Goal: Task Accomplishment & Management: Complete application form

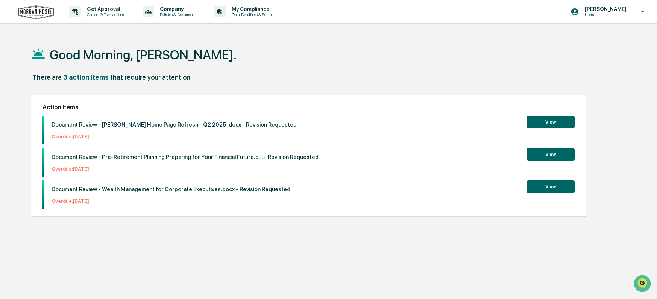
click at [552, 123] on button "View" at bounding box center [551, 122] width 48 height 13
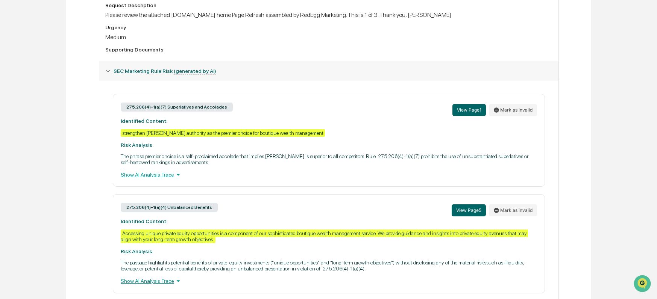
scroll to position [243, 0]
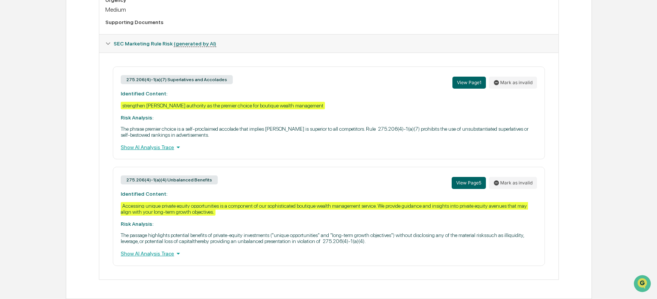
click at [165, 149] on div "Show AI Analysis Trace" at bounding box center [329, 147] width 416 height 8
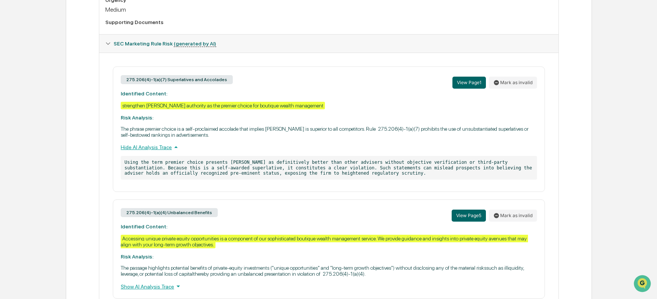
click at [165, 149] on div "Hide AI Analysis Trace" at bounding box center [329, 147] width 416 height 8
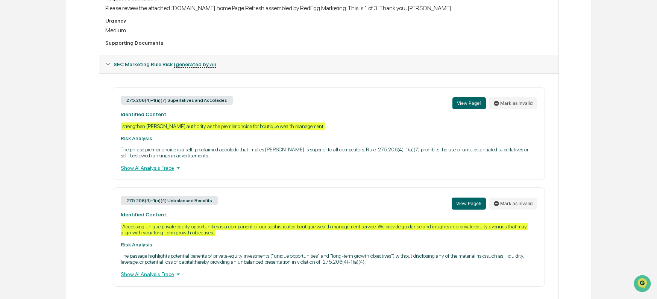
scroll to position [205, 0]
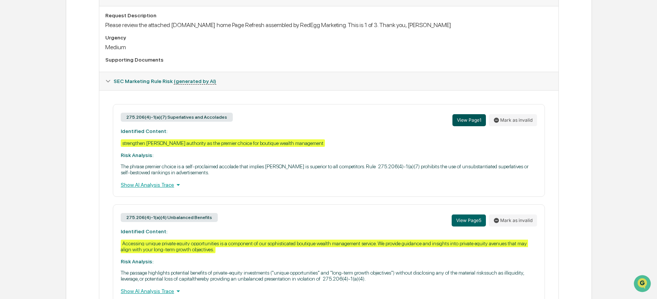
click at [468, 121] on button "View Page 1" at bounding box center [469, 120] width 33 height 12
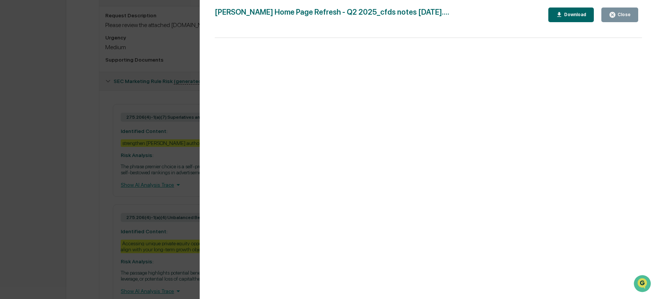
click at [63, 163] on div "Version History [DATE] 06:20 PM [PERSON_NAME] [DATE] 08:19 PM [PERSON_NAME] [PE…" at bounding box center [328, 149] width 657 height 299
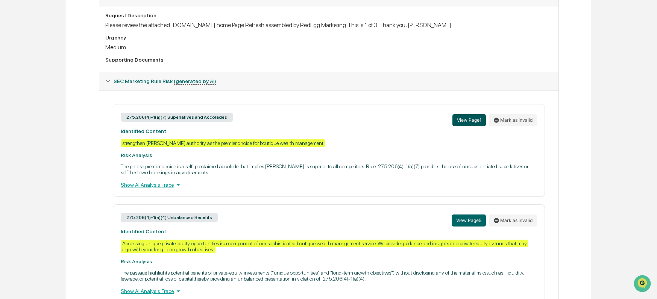
click at [467, 119] on button "View Page 1" at bounding box center [469, 120] width 33 height 12
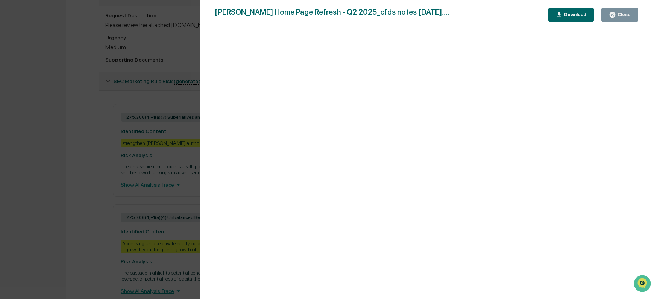
click at [90, 176] on div "Version History [DATE] 06:20 PM [PERSON_NAME] [DATE] 08:19 PM [PERSON_NAME] [PE…" at bounding box center [328, 149] width 657 height 299
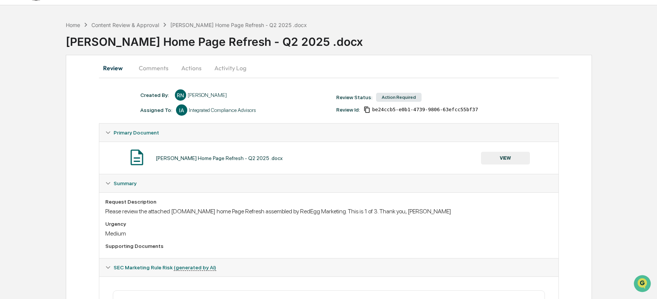
scroll to position [0, 0]
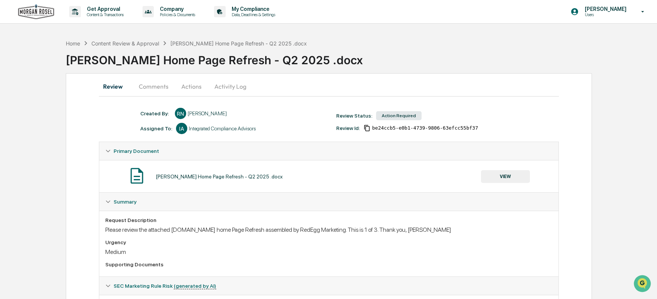
click at [508, 177] on button "VIEW" at bounding box center [505, 176] width 49 height 13
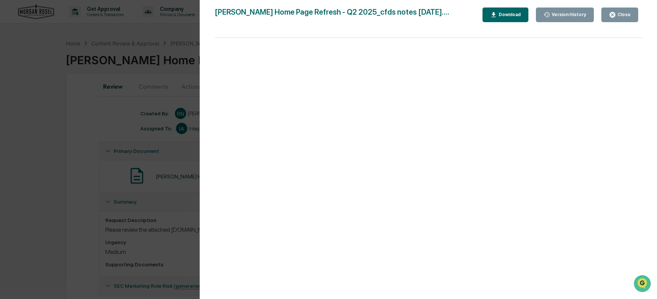
click at [35, 91] on div "Version History [DATE] 06:20 PM [PERSON_NAME] [DATE] 08:19 PM [PERSON_NAME] [PE…" at bounding box center [328, 149] width 657 height 299
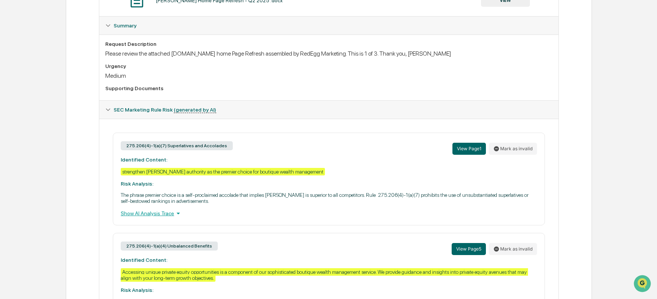
scroll to position [55, 0]
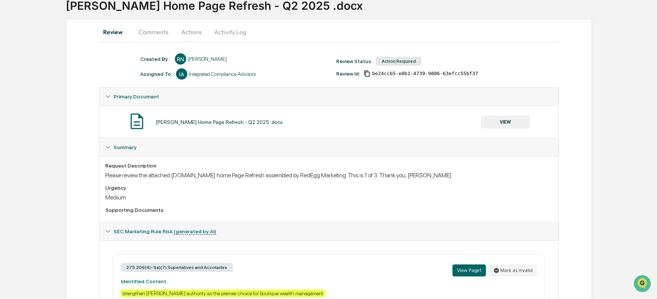
click at [107, 97] on icon at bounding box center [107, 96] width 5 height 5
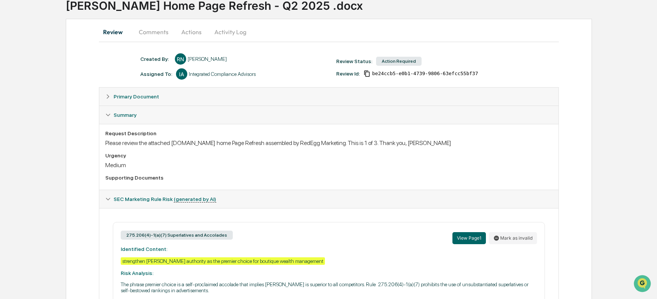
click at [106, 98] on icon at bounding box center [107, 96] width 5 height 5
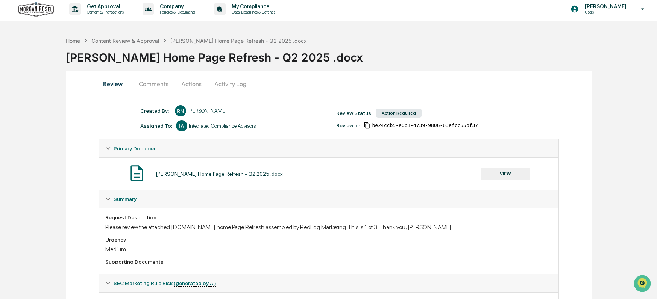
scroll to position [0, 0]
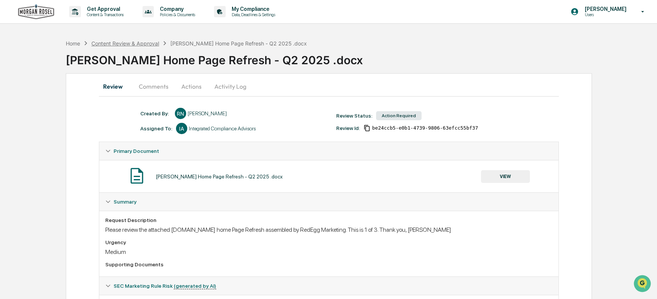
click at [141, 43] on div "Content Review & Approval" at bounding box center [125, 43] width 68 height 6
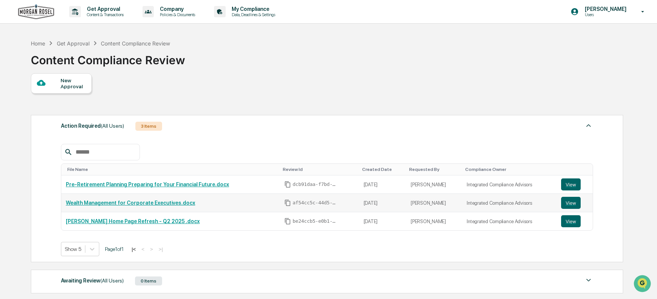
click at [135, 204] on link "Wealth Management for Corporate Executives.docx" at bounding box center [130, 203] width 129 height 6
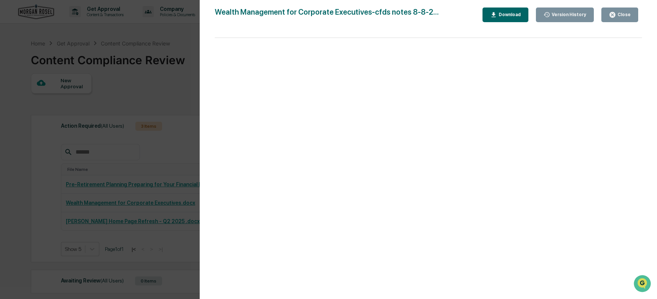
click at [158, 95] on div "Version History [DATE] 06:39 PM [PERSON_NAME] [DATE] 08:20 PM [PERSON_NAME] Wea…" at bounding box center [328, 149] width 657 height 299
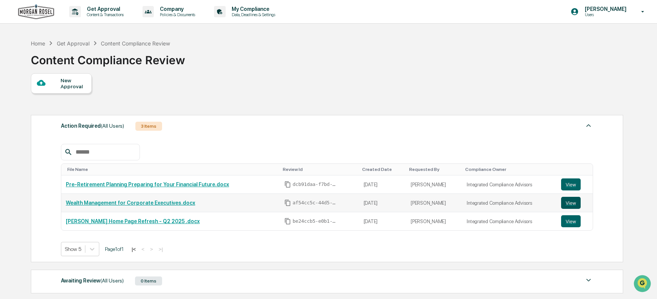
click at [570, 201] on button "View" at bounding box center [571, 203] width 20 height 12
click at [570, 182] on button "View" at bounding box center [571, 185] width 20 height 12
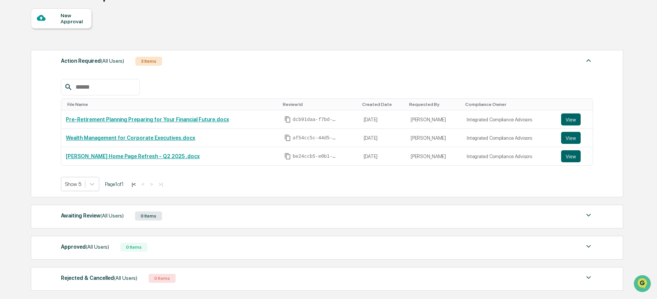
scroll to position [75, 0]
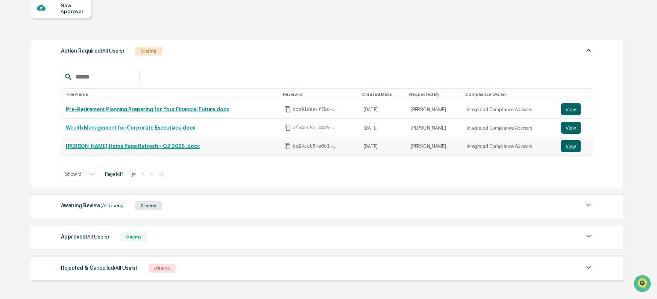
click at [98, 147] on link "[PERSON_NAME] Home Page Refresh - Q2 2025 .docx" at bounding box center [133, 146] width 134 height 6
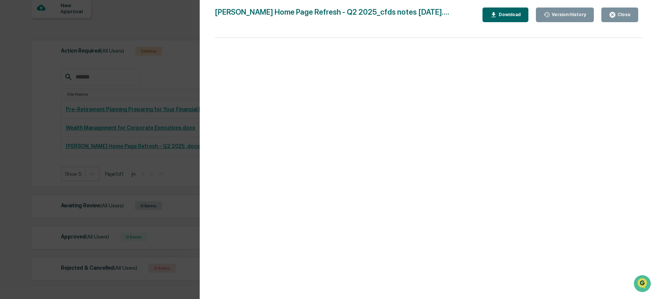
click at [29, 93] on div "Version History [DATE] 06:20 PM [PERSON_NAME] [DATE] 08:19 PM [PERSON_NAME] [PE…" at bounding box center [328, 149] width 657 height 299
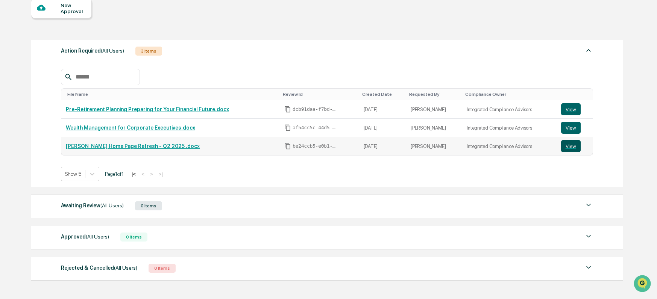
click at [567, 147] on button "View" at bounding box center [571, 146] width 20 height 12
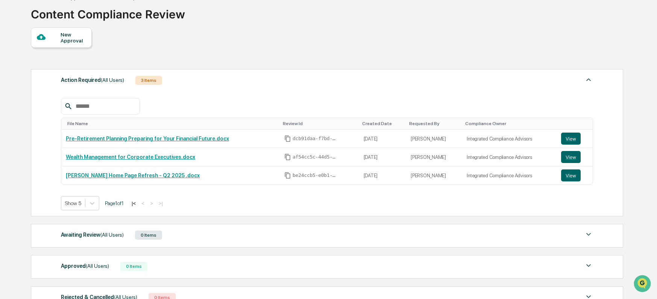
scroll to position [0, 0]
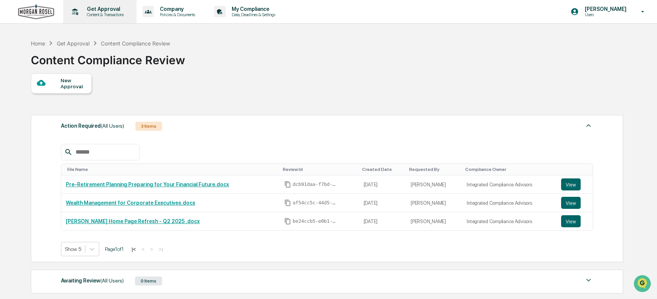
click at [100, 12] on p "Content & Transactions" at bounding box center [104, 14] width 47 height 5
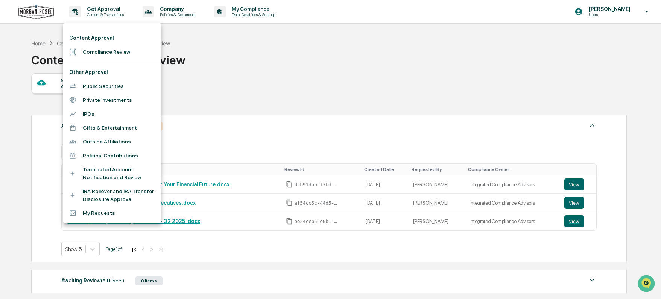
click at [99, 211] on li "My Requests" at bounding box center [112, 214] width 98 height 14
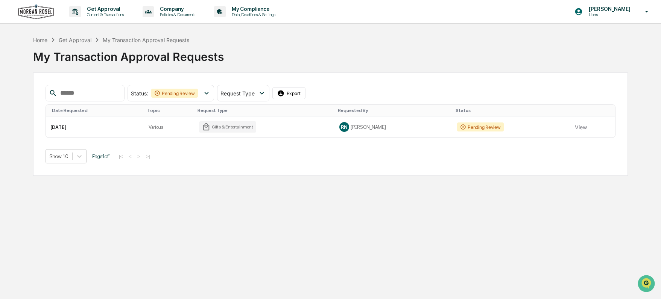
click at [81, 41] on div "Get Approval" at bounding box center [75, 40] width 33 height 6
click at [98, 11] on p "Get Approval" at bounding box center [104, 9] width 47 height 6
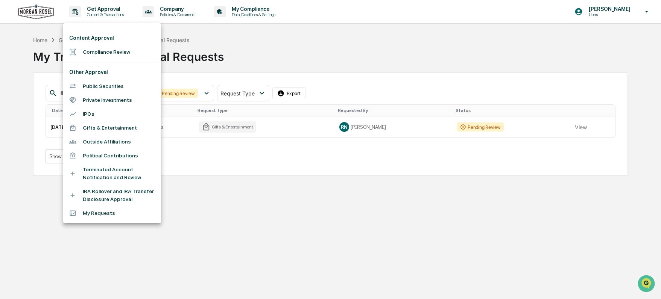
click at [249, 12] on div at bounding box center [330, 149] width 661 height 299
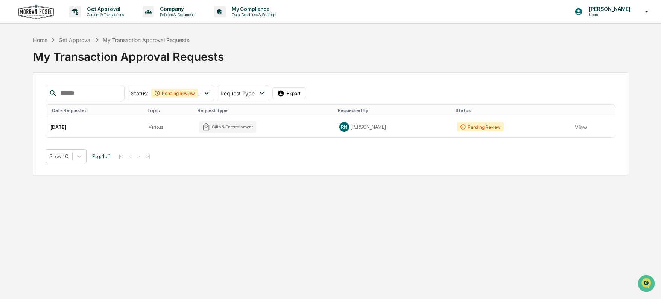
click at [249, 12] on p "My Compliance" at bounding box center [252, 9] width 53 height 6
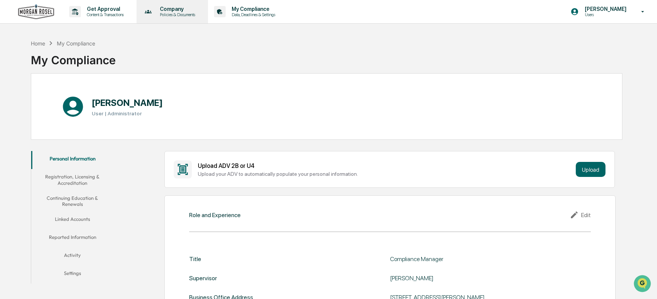
click at [178, 11] on p "Company" at bounding box center [176, 9] width 45 height 6
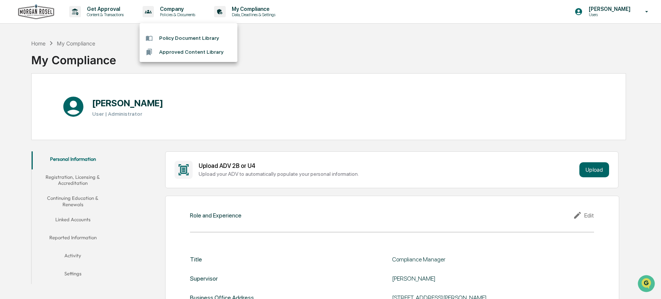
click at [95, 13] on div at bounding box center [330, 149] width 661 height 299
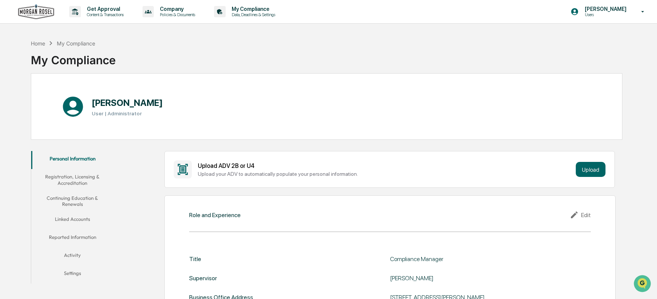
click at [95, 13] on p "Content & Transactions" at bounding box center [104, 14] width 47 height 5
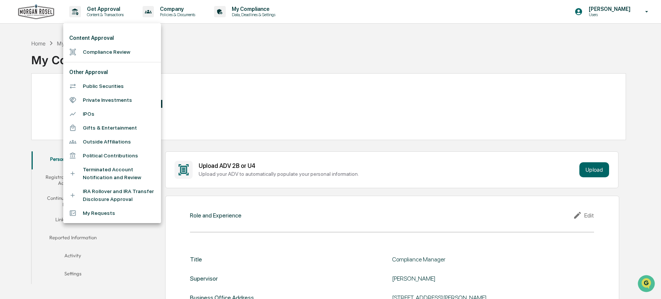
click at [596, 11] on div at bounding box center [330, 149] width 661 height 299
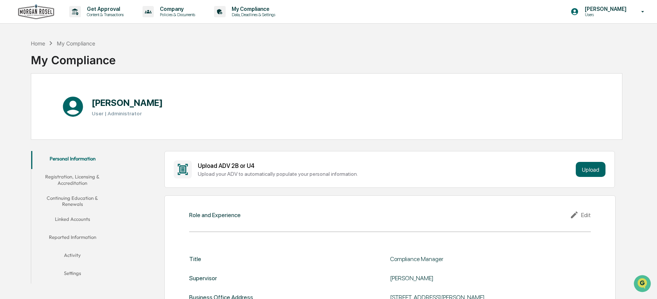
click at [596, 11] on p "[PERSON_NAME]" at bounding box center [605, 9] width 52 height 6
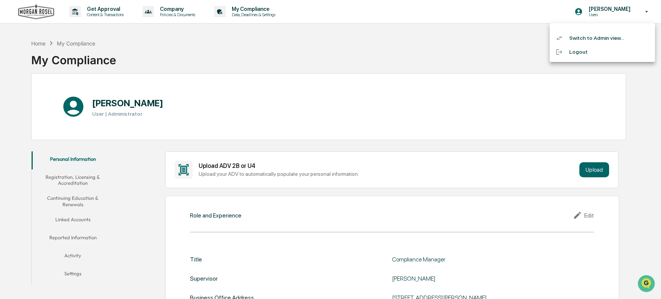
click at [577, 41] on li "Switch to Admin view..." at bounding box center [602, 38] width 105 height 14
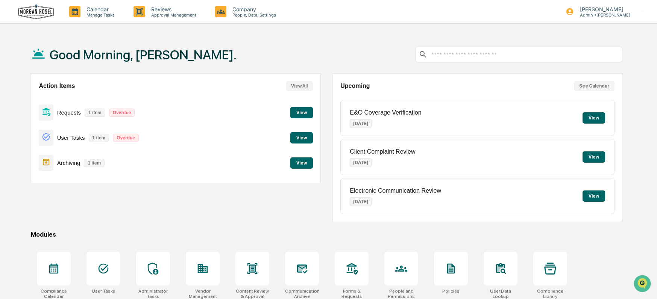
click at [301, 139] on button "View" at bounding box center [301, 137] width 23 height 11
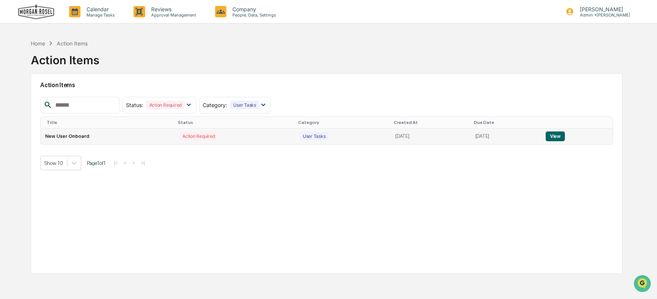
click at [557, 135] on button "View" at bounding box center [555, 137] width 19 height 10
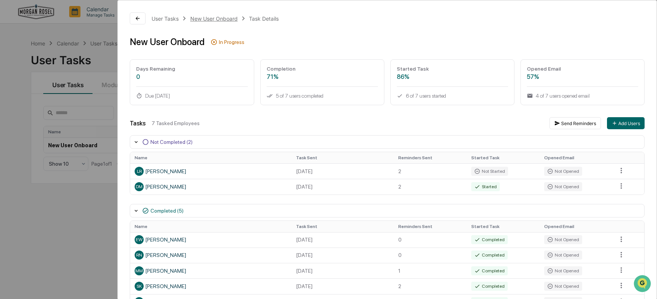
click at [203, 18] on div "New User Onboard" at bounding box center [213, 18] width 47 height 6
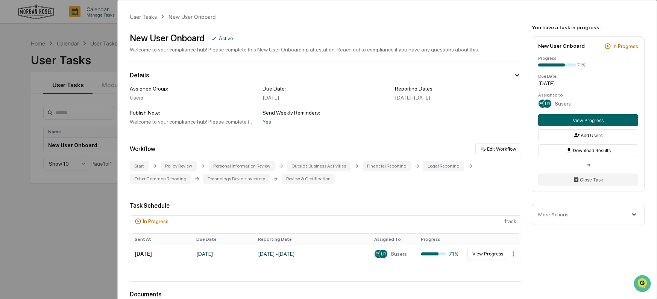
click at [108, 30] on div "User Tasks New User Onboard New User Onboard Active Welcome to your compliance …" at bounding box center [328, 149] width 657 height 299
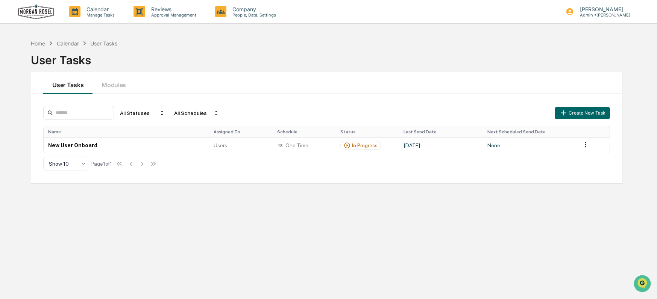
click at [64, 43] on div "Calendar" at bounding box center [68, 43] width 22 height 6
click at [68, 44] on div "Calendar" at bounding box center [68, 43] width 22 height 6
click at [40, 44] on div "Home" at bounding box center [38, 43] width 14 height 6
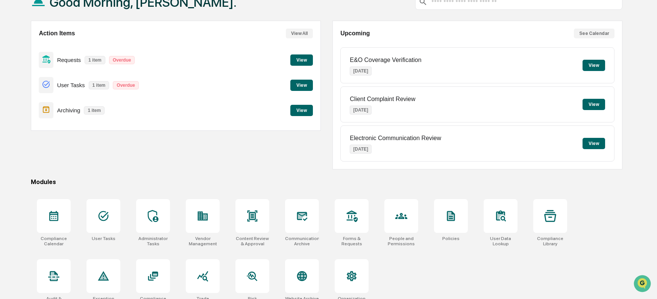
scroll to position [65, 0]
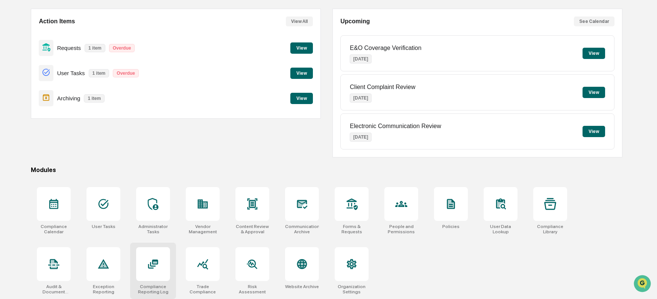
click at [155, 261] on icon at bounding box center [153, 264] width 10 height 9
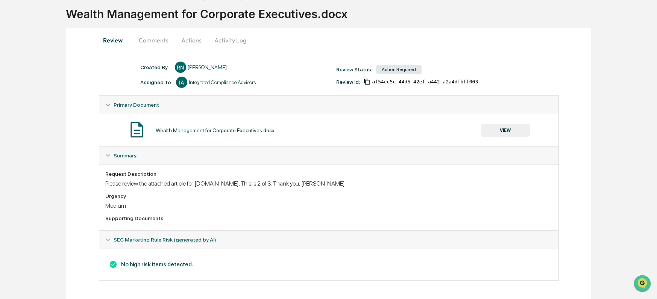
scroll to position [47, 0]
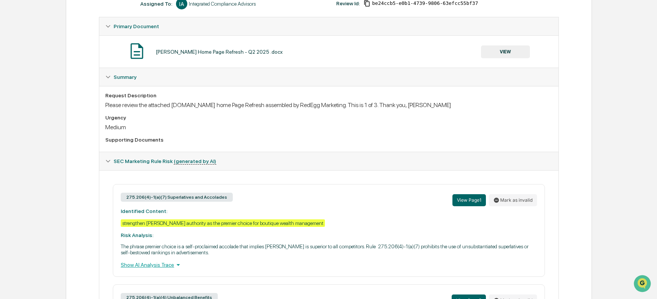
scroll to position [113, 0]
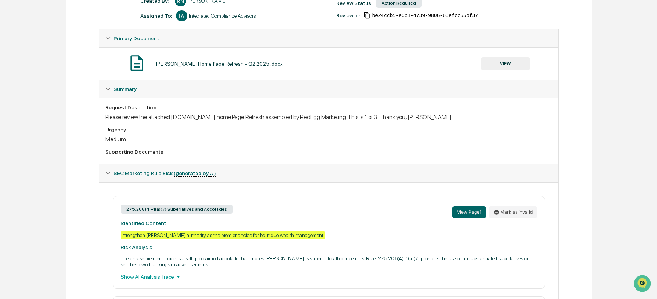
click at [65, 59] on div "Home Content Review & Approval Morgan Rosel Home Page Refresh - Q2 2025 .docx M…" at bounding box center [328, 176] width 657 height 506
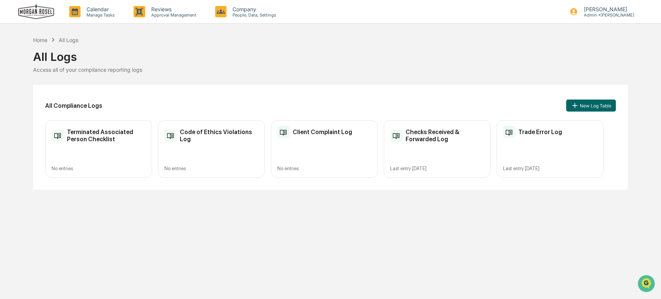
click at [430, 132] on h2 "Checks Received & Forwarded Log" at bounding box center [445, 136] width 79 height 14
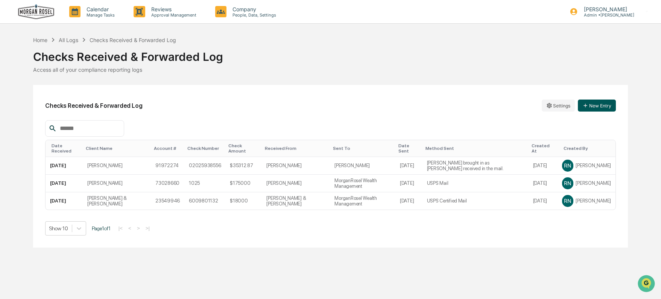
click at [598, 108] on button "New Entry" at bounding box center [597, 106] width 38 height 12
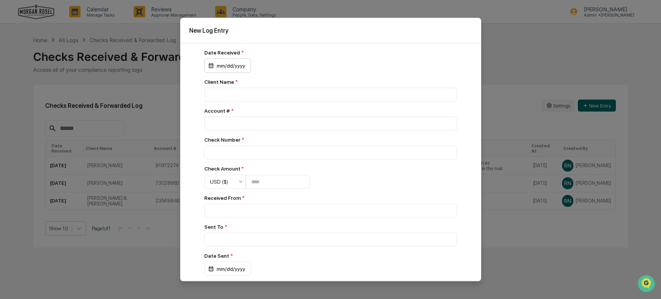
click at [222, 68] on div "mm/dd/yyyy" at bounding box center [227, 66] width 47 height 14
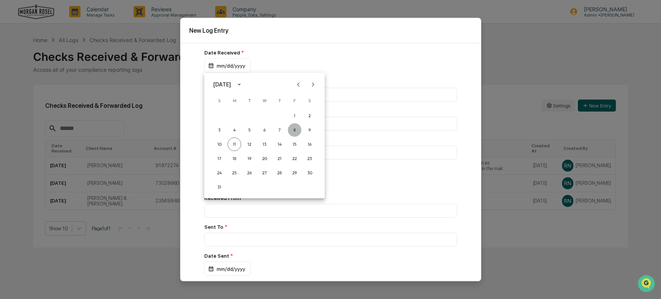
click at [294, 129] on button "8" at bounding box center [295, 130] width 14 height 14
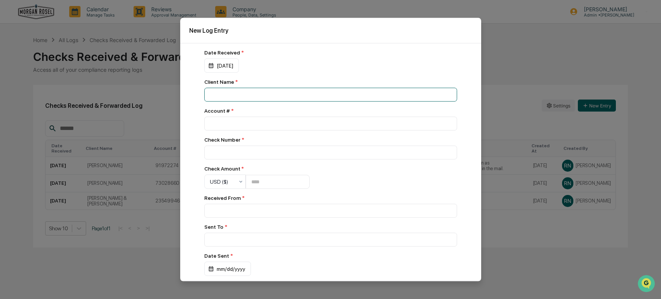
click at [215, 93] on input at bounding box center [330, 95] width 253 height 14
type input "**********"
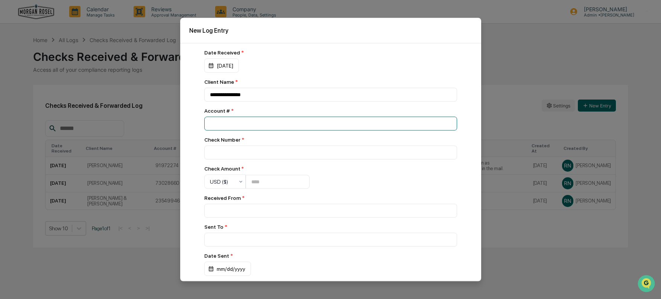
click at [229, 127] on input "number" at bounding box center [330, 124] width 253 height 14
type input "****"
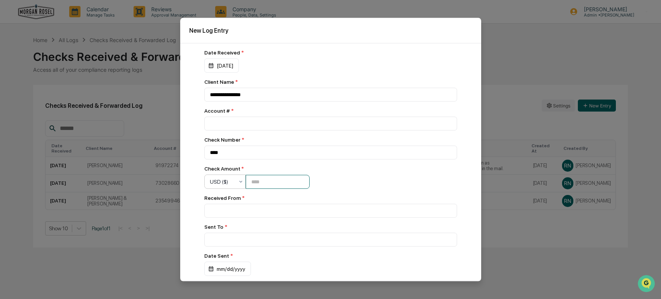
click at [253, 182] on input "number" at bounding box center [278, 182] width 64 height 14
type input "****"
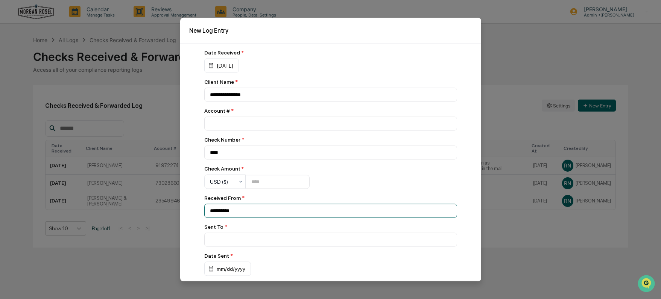
type input "**********"
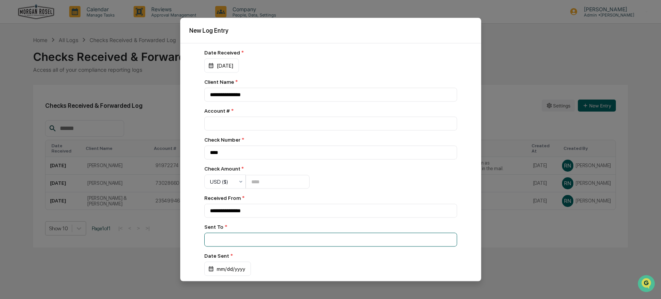
click at [219, 102] on input at bounding box center [330, 95] width 253 height 14
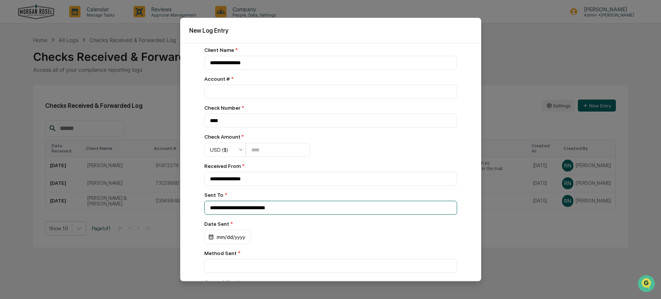
scroll to position [75, 0]
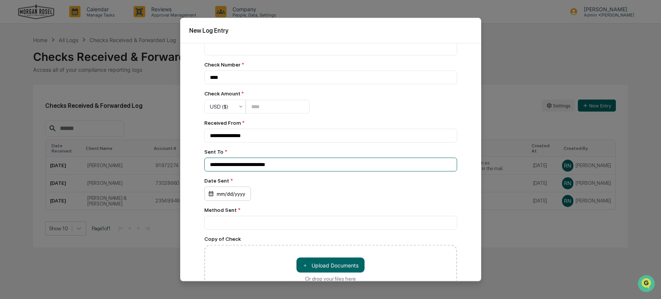
type input "**********"
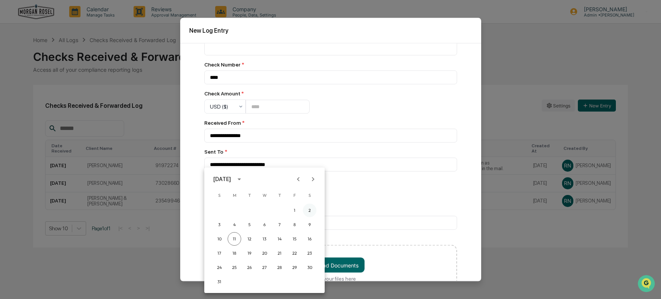
click at [310, 210] on button "2" at bounding box center [310, 211] width 14 height 14
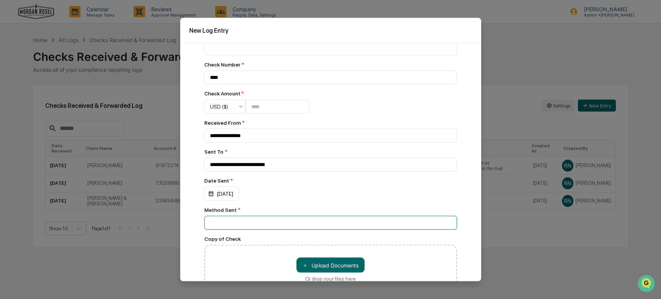
click at [220, 27] on input at bounding box center [330, 20] width 253 height 14
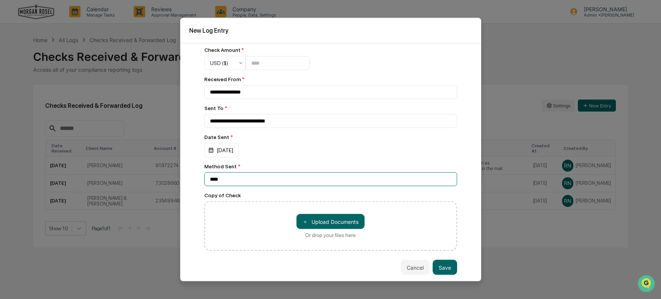
scroll to position [121, 0]
type input "****"
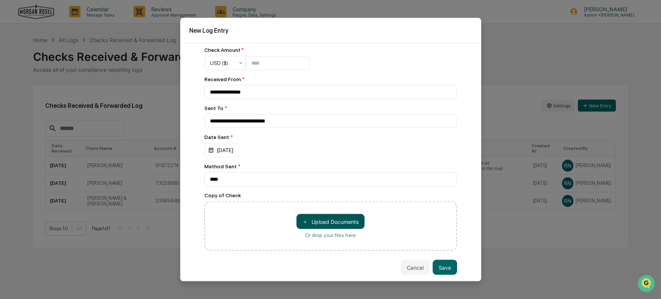
click at [317, 219] on button "＋ Upload Documents" at bounding box center [330, 221] width 68 height 15
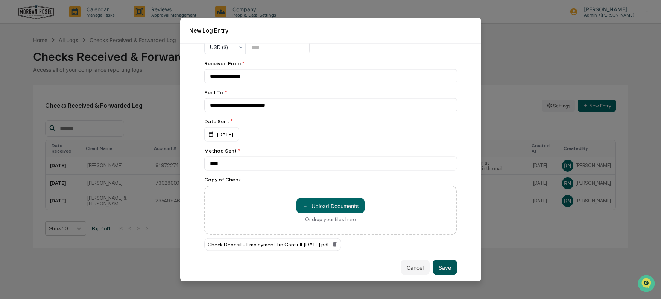
click at [443, 266] on button "Save" at bounding box center [445, 267] width 24 height 15
click at [445, 266] on button "Save" at bounding box center [445, 267] width 24 height 15
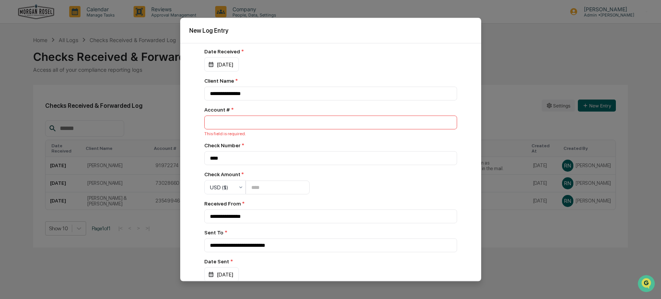
scroll to position [0, 0]
click at [224, 121] on input "number" at bounding box center [330, 124] width 253 height 14
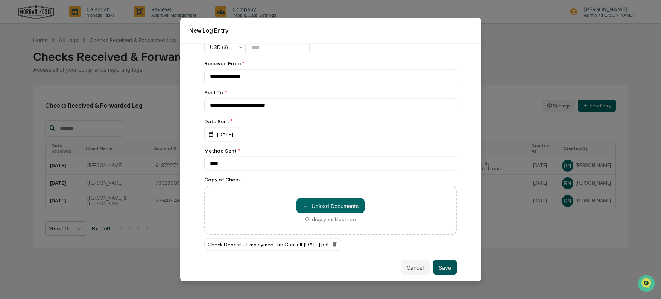
type input "********"
click at [442, 261] on button "Save" at bounding box center [445, 267] width 24 height 15
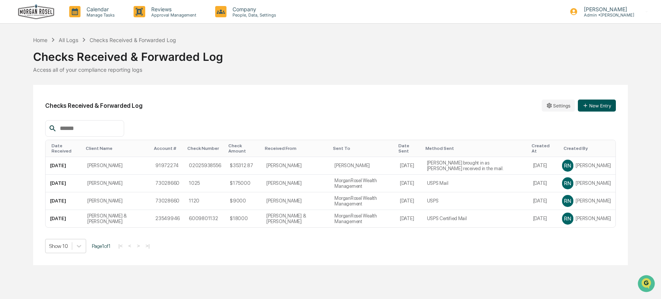
click at [605, 104] on button "New Entry" at bounding box center [597, 106] width 38 height 12
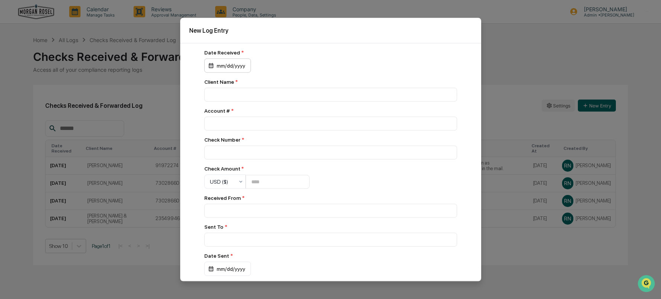
click at [223, 65] on div "mm/dd/yyyy" at bounding box center [227, 66] width 47 height 14
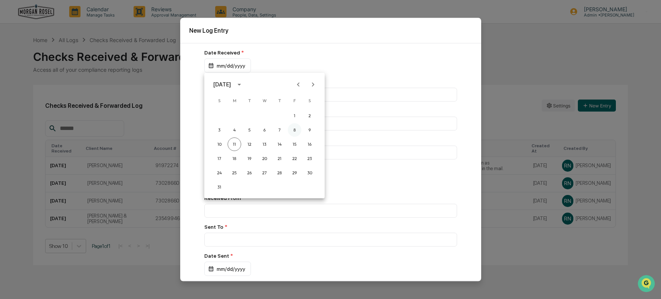
click at [293, 128] on button "8" at bounding box center [295, 130] width 14 height 14
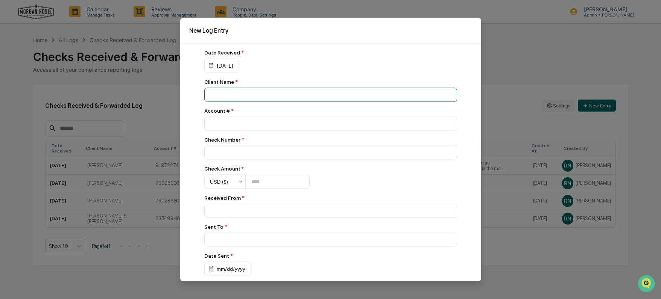
click at [222, 96] on input at bounding box center [330, 95] width 253 height 14
type input "**********"
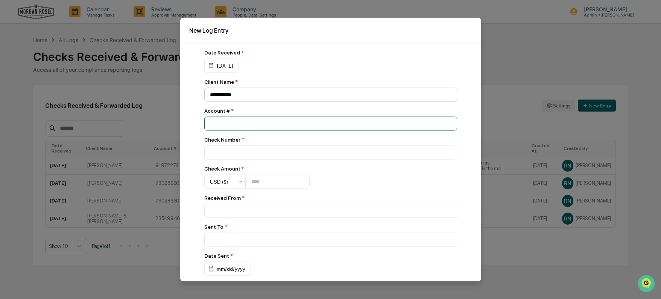
type input "********"
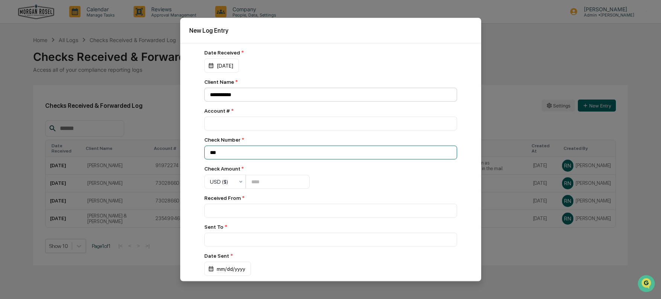
type input "***"
click at [248, 187] on input "number" at bounding box center [278, 182] width 64 height 14
type input "*****"
click at [256, 182] on input "*****" at bounding box center [278, 182] width 64 height 14
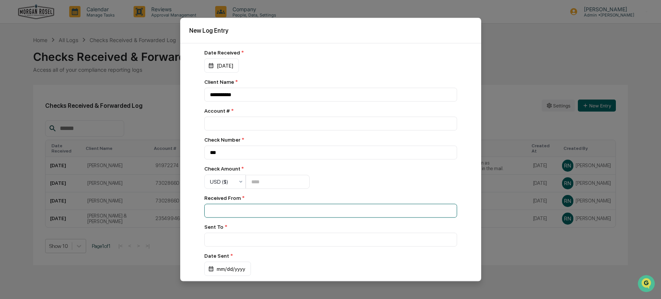
click at [222, 102] on input at bounding box center [330, 95] width 253 height 14
type input "**********"
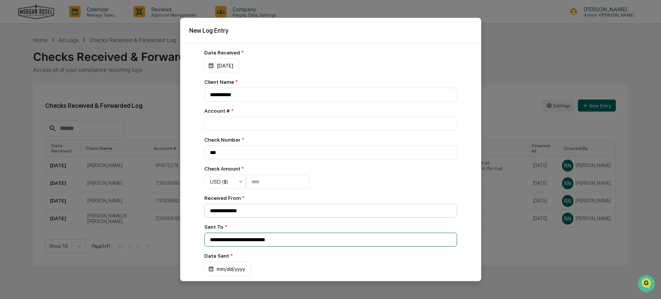
type input "**********"
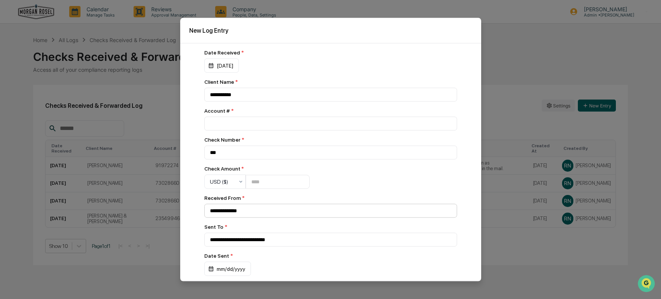
scroll to position [121, 0]
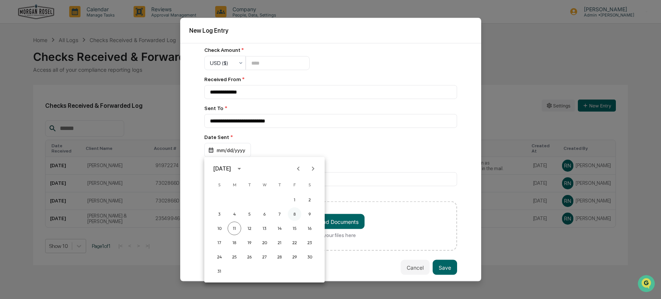
click at [293, 214] on button "8" at bounding box center [295, 215] width 14 height 14
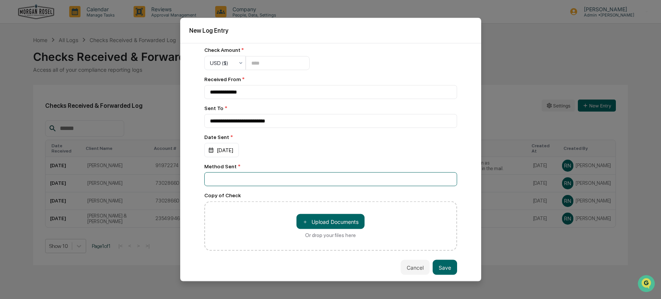
type input "**********"
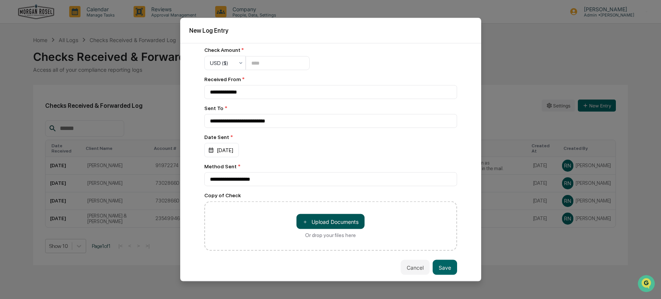
click at [315, 223] on button "＋ Upload Documents" at bounding box center [330, 221] width 68 height 15
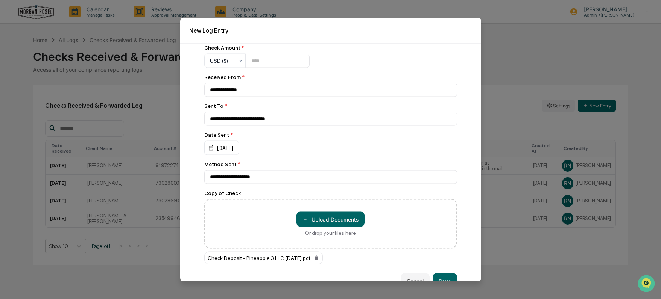
scroll to position [137, 0]
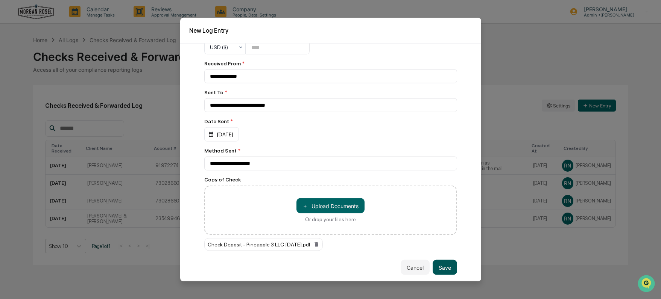
click at [443, 267] on button "Save" at bounding box center [445, 267] width 24 height 15
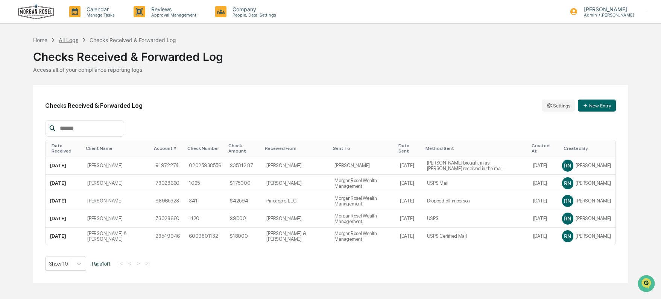
click at [66, 43] on div "All Logs" at bounding box center [69, 40] width 20 height 6
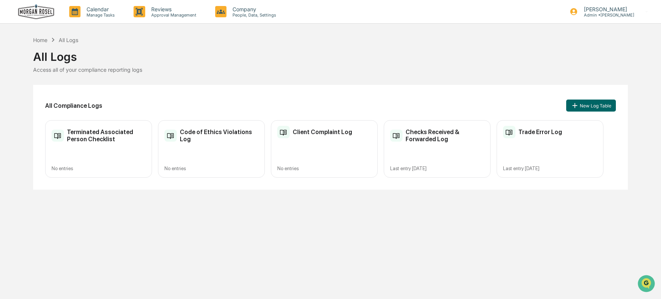
click at [534, 132] on h2 "Trade Error Log" at bounding box center [540, 132] width 44 height 7
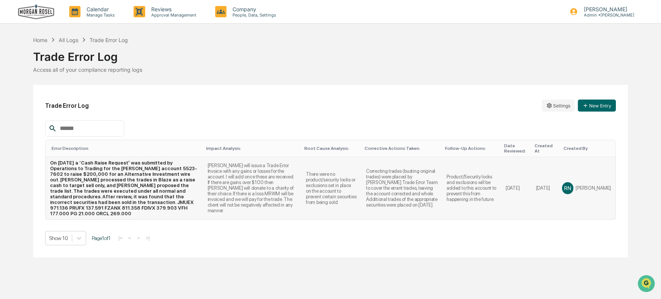
click at [105, 181] on td "On 7/21/25 a ‘Cash Raise Request’ was submitted by Operations to Trading for th…" at bounding box center [125, 188] width 158 height 62
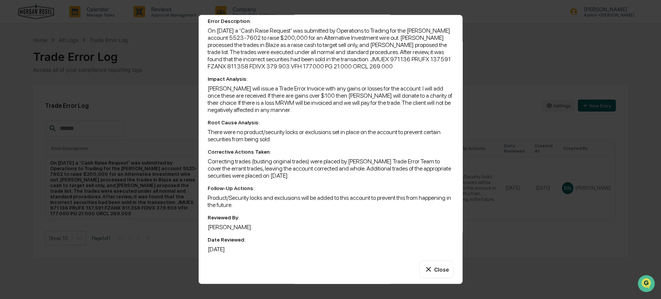
scroll to position [73, 0]
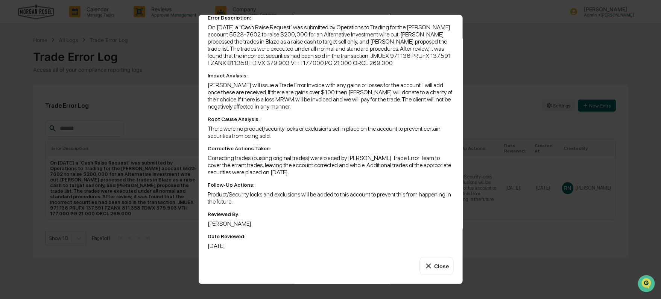
click at [433, 270] on button "Close" at bounding box center [436, 266] width 34 height 18
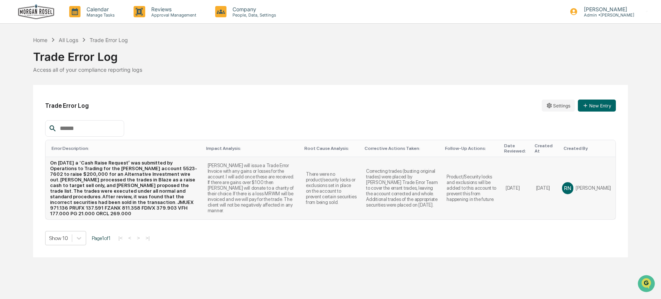
drag, startPoint x: 464, startPoint y: 181, endPoint x: 378, endPoint y: 188, distance: 86.4
click at [378, 188] on td "Correcting trades (busting original trades) were placed by Schwab’s Trade Error…" at bounding box center [402, 188] width 81 height 62
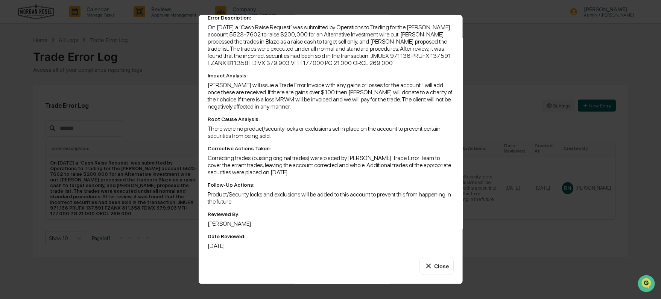
click at [440, 266] on button "Close" at bounding box center [436, 266] width 34 height 18
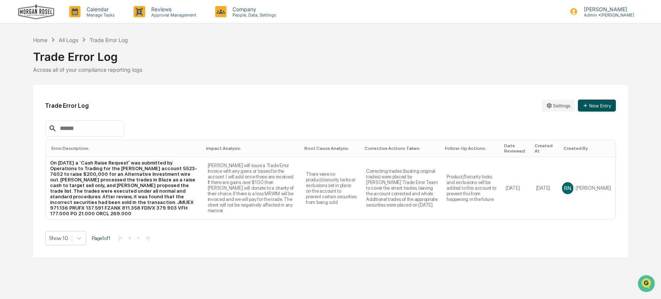
click at [597, 104] on button "New Entry" at bounding box center [597, 106] width 38 height 12
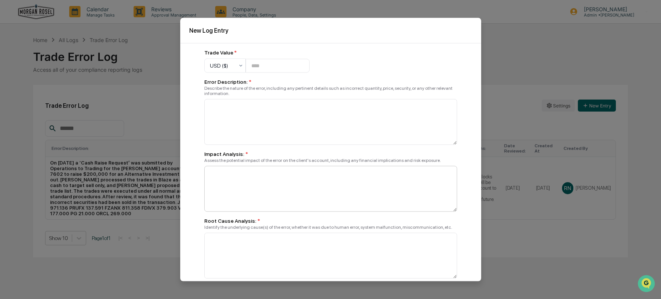
scroll to position [243, 0]
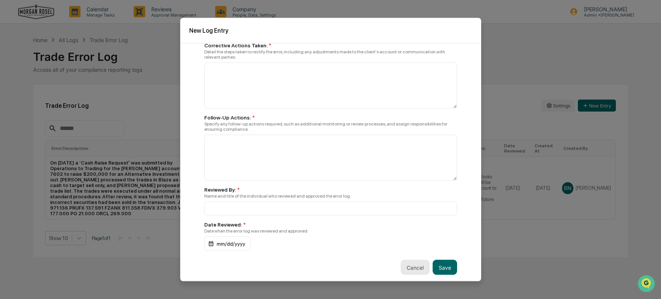
click at [410, 269] on button "Cancel" at bounding box center [415, 267] width 29 height 15
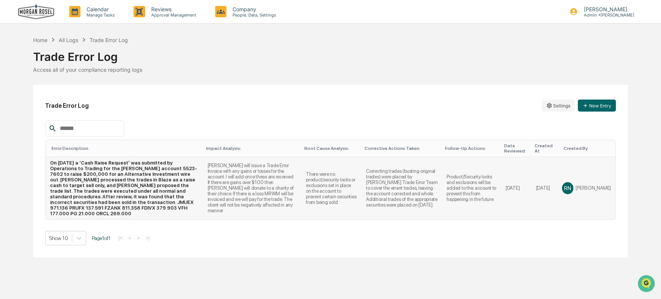
click at [593, 183] on div "RN Renee Newcomer" at bounding box center [586, 188] width 49 height 11
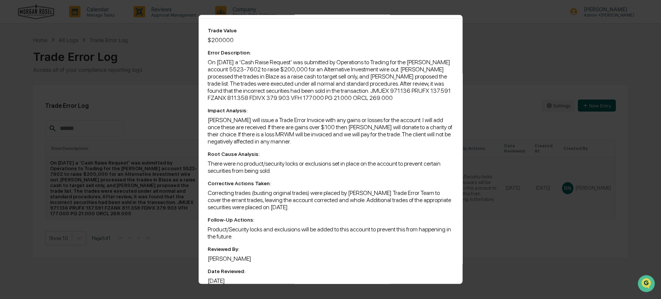
scroll to position [0, 0]
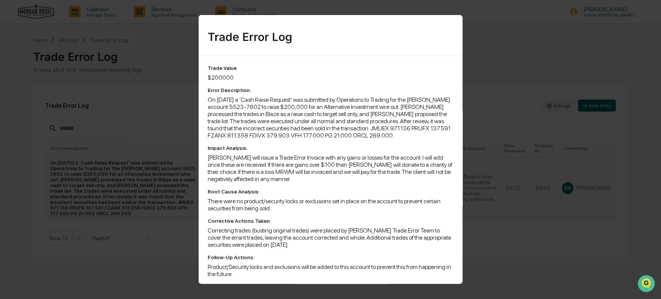
drag, startPoint x: 310, startPoint y: 198, endPoint x: 250, endPoint y: 187, distance: 61.2
click at [250, 187] on div "Trade Value $200000 Error Description: On 7/21/25 a ‘Cash Raise Request’ was su…" at bounding box center [330, 193] width 246 height 257
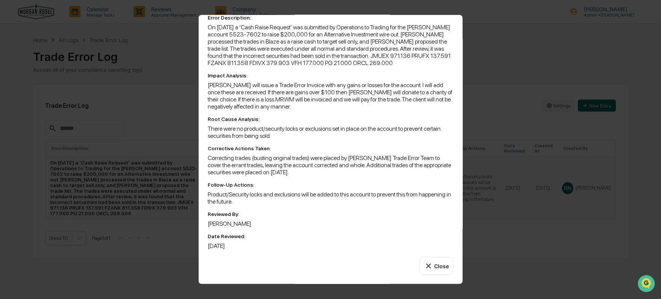
click at [434, 269] on button "Close" at bounding box center [436, 266] width 34 height 18
